Goal: Find specific page/section: Find specific page/section

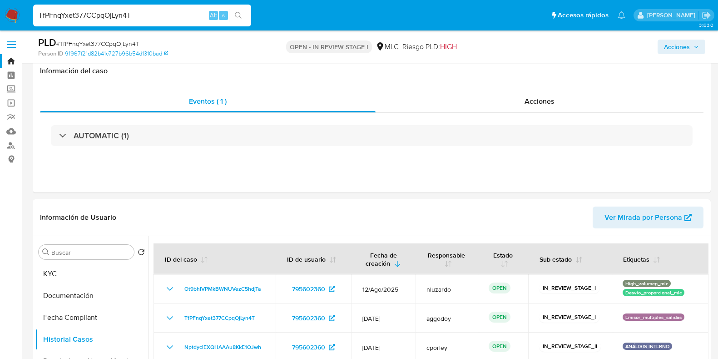
select select "10"
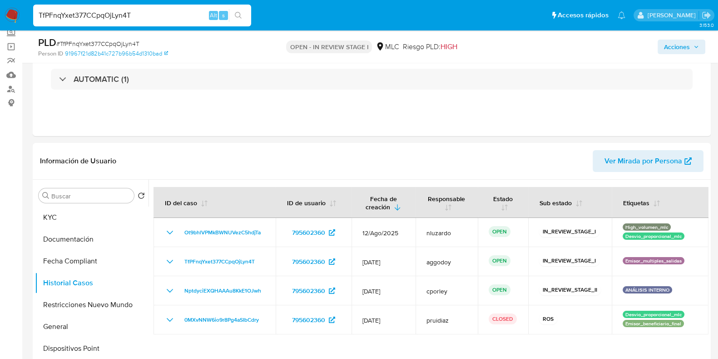
click at [33, 9] on div "TfPFnqYxet377CCpqOjLyn4T Alt s" at bounding box center [142, 16] width 218 height 22
type input "cj9wgrkezfvSMOjfD0ElfFiX"
click at [245, 19] on button "search-icon" at bounding box center [238, 15] width 19 height 13
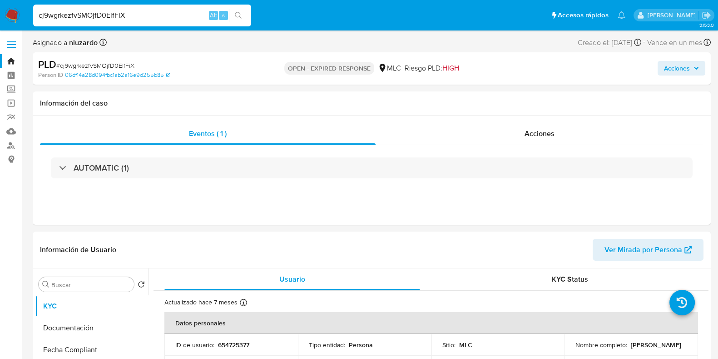
select select "10"
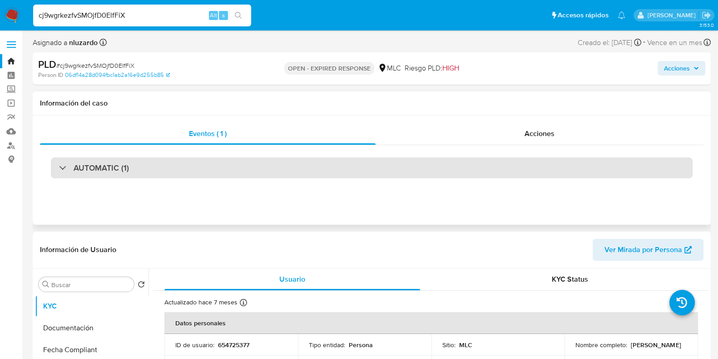
click at [399, 163] on div "AUTOMATIC (1)" at bounding box center [372, 167] width 642 height 21
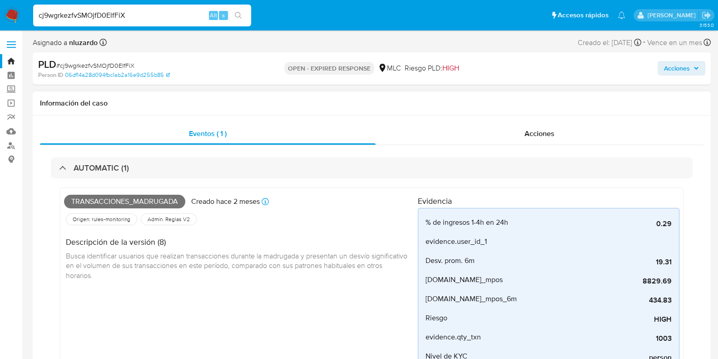
click at [578, 178] on div "Transacciones_madrugada Creado hace 2 meses Creado: 12/06/2025 05:09:35 Origen:…" at bounding box center [372, 311] width 642 height 267
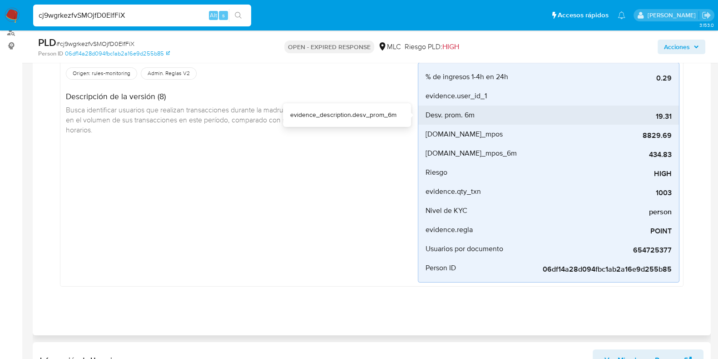
scroll to position [56, 0]
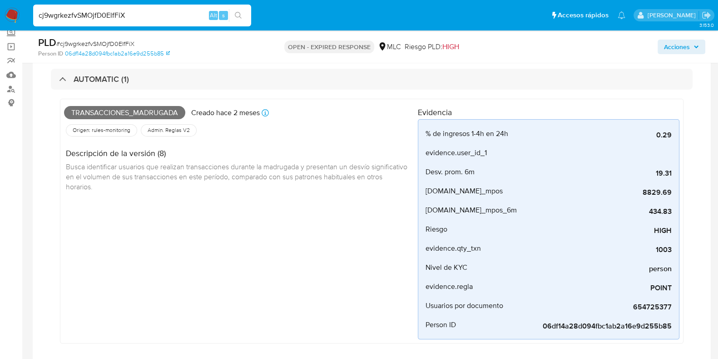
click at [147, 6] on div "cj9wgrkezfvSMOjfD0ElfFiX Alt s" at bounding box center [142, 16] width 218 height 22
drag, startPoint x: 145, startPoint y: 19, endPoint x: 31, endPoint y: 16, distance: 113.6
click at [31, 16] on li "cj9wgrkezfvSMOjfD0ElfFiX Alt s" at bounding box center [142, 15] width 223 height 23
paste input "qrVIYZ4wgo78wFeug5BsYAqK"
type input "qrVIYZ4wgo78wFeug5BsYAqK"
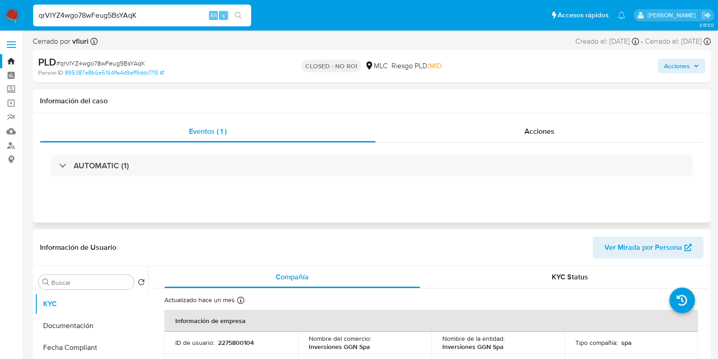
select select "10"
click at [524, 132] on div "Acciones" at bounding box center [540, 131] width 328 height 22
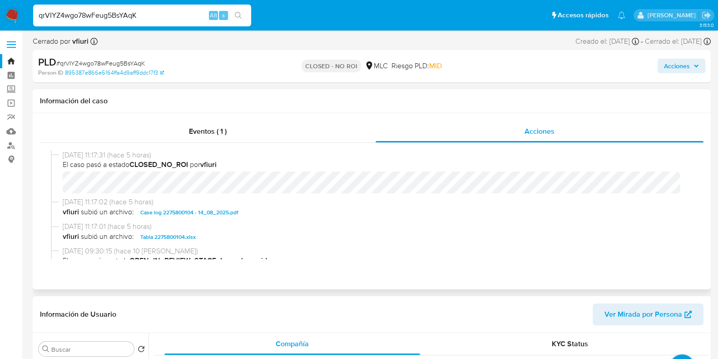
click at [231, 215] on span "Case log 2275800104 - 14_08_2025.pdf" at bounding box center [189, 212] width 98 height 11
click at [241, 134] on div "Eventos ( 1 )" at bounding box center [208, 131] width 336 height 22
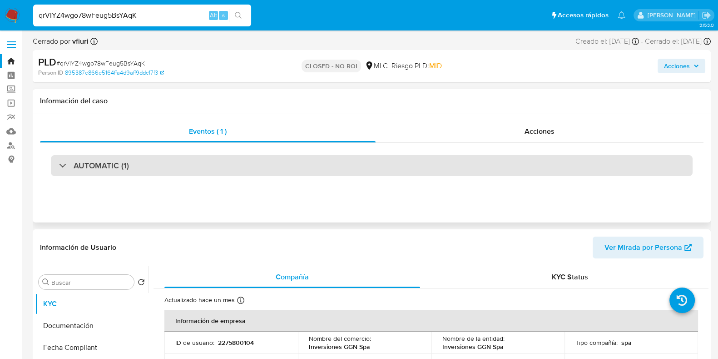
click at [417, 165] on div "AUTOMATIC (1)" at bounding box center [372, 165] width 642 height 21
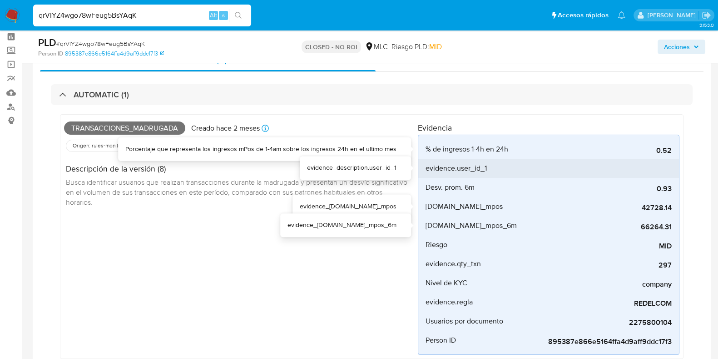
scroll to position [56, 0]
